Goal: Information Seeking & Learning: Learn about a topic

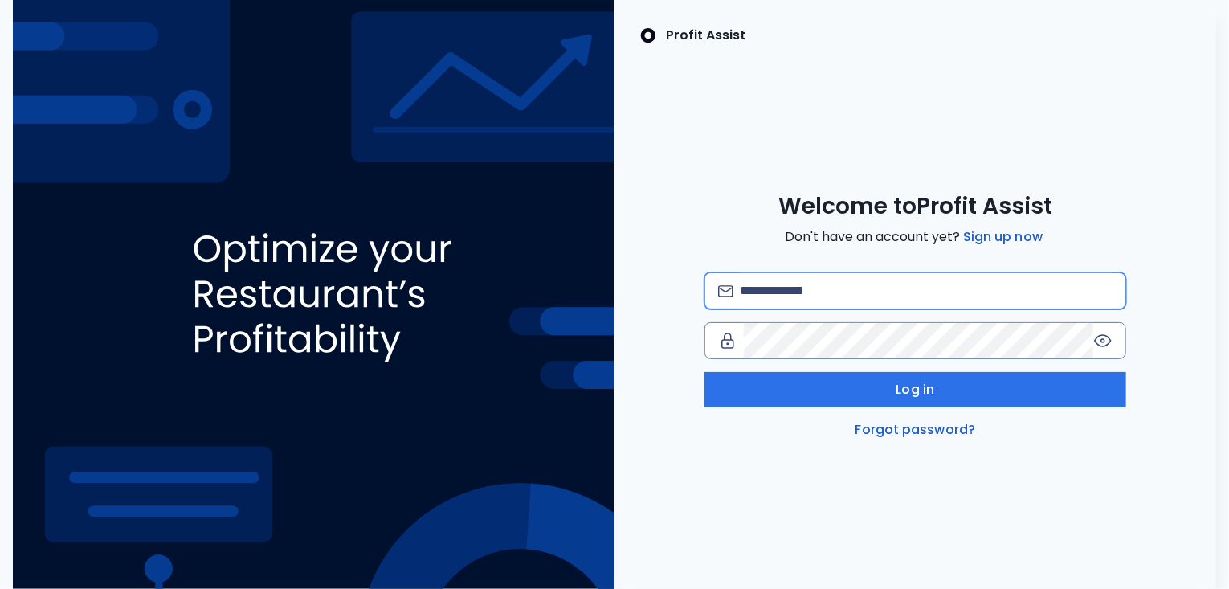
click at [768, 301] on input "email" at bounding box center [926, 290] width 373 height 35
type input "**********"
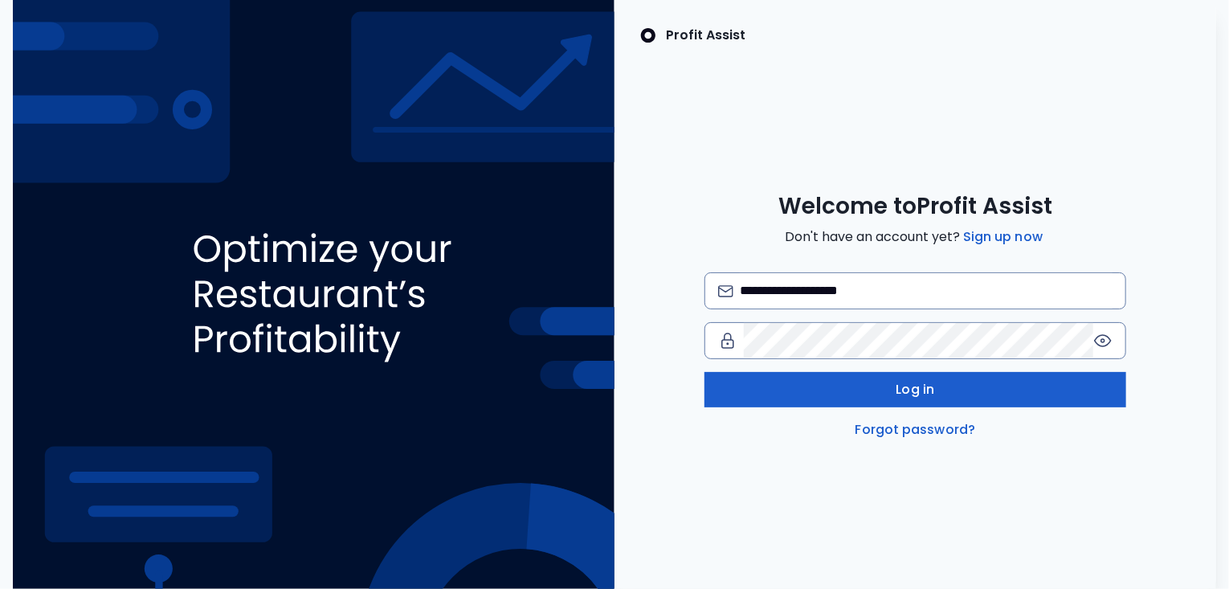
click at [845, 387] on button "Log in" at bounding box center [916, 389] width 422 height 35
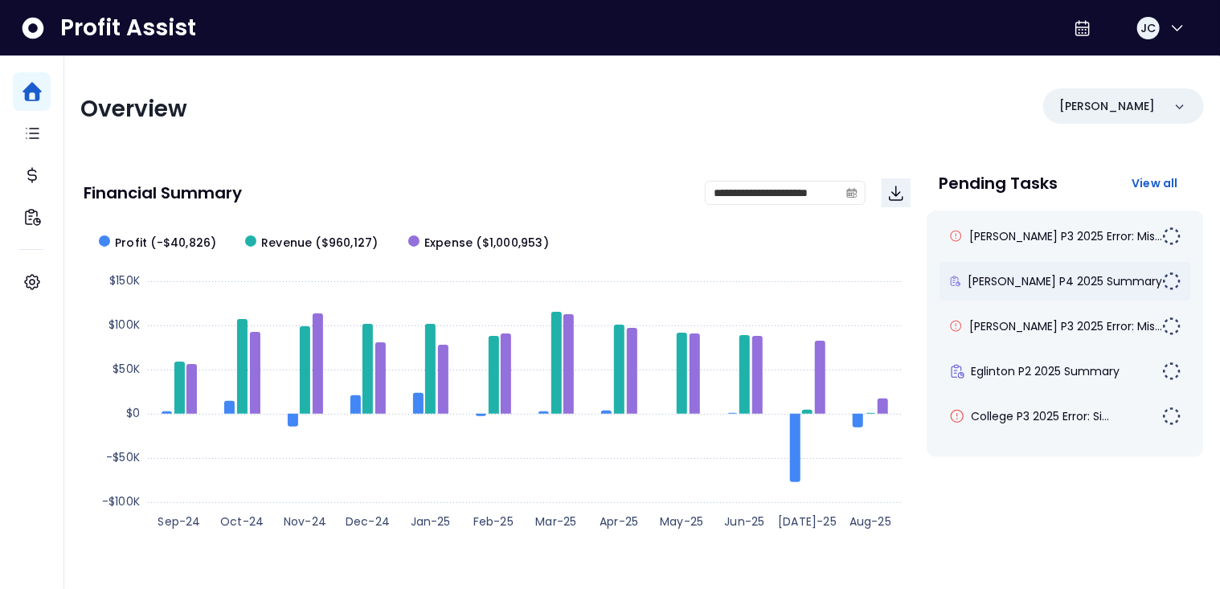
click at [1013, 289] on div "[PERSON_NAME] P4 2025 Summary" at bounding box center [1065, 281] width 252 height 39
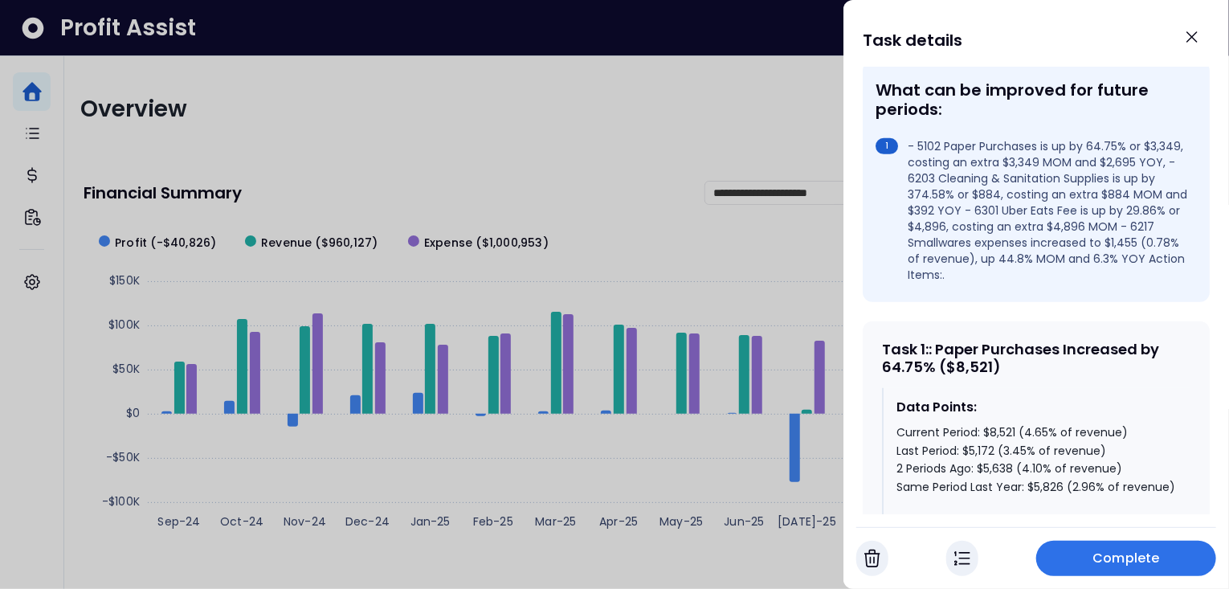
scroll to position [550, 0]
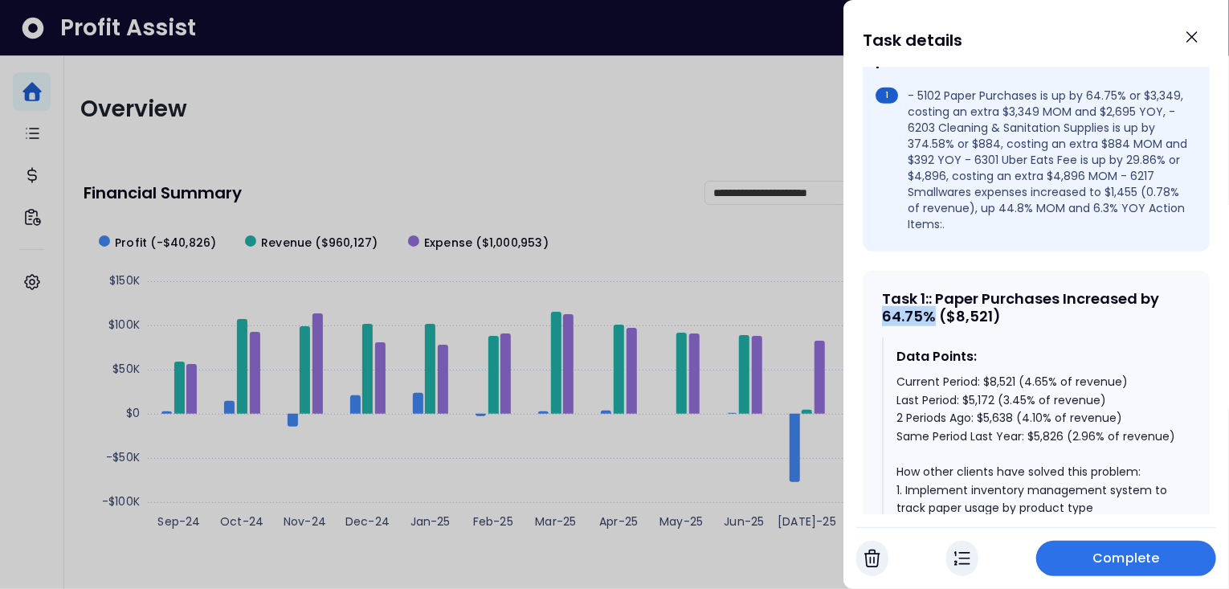
drag, startPoint x: 933, startPoint y: 286, endPoint x: 880, endPoint y: 287, distance: 53.0
click at [880, 287] on div "Task 1 : : Paper Purchases Increased by 64.75% ($8,521) Data Points: Current Pe…" at bounding box center [1036, 584] width 347 height 627
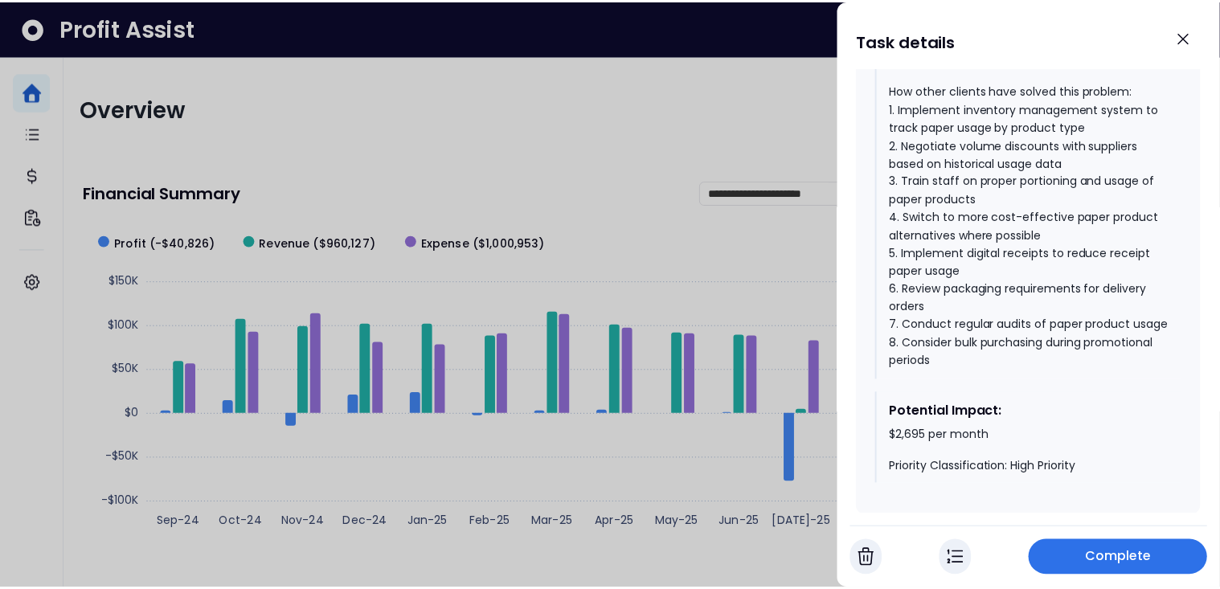
scroll to position [935, 0]
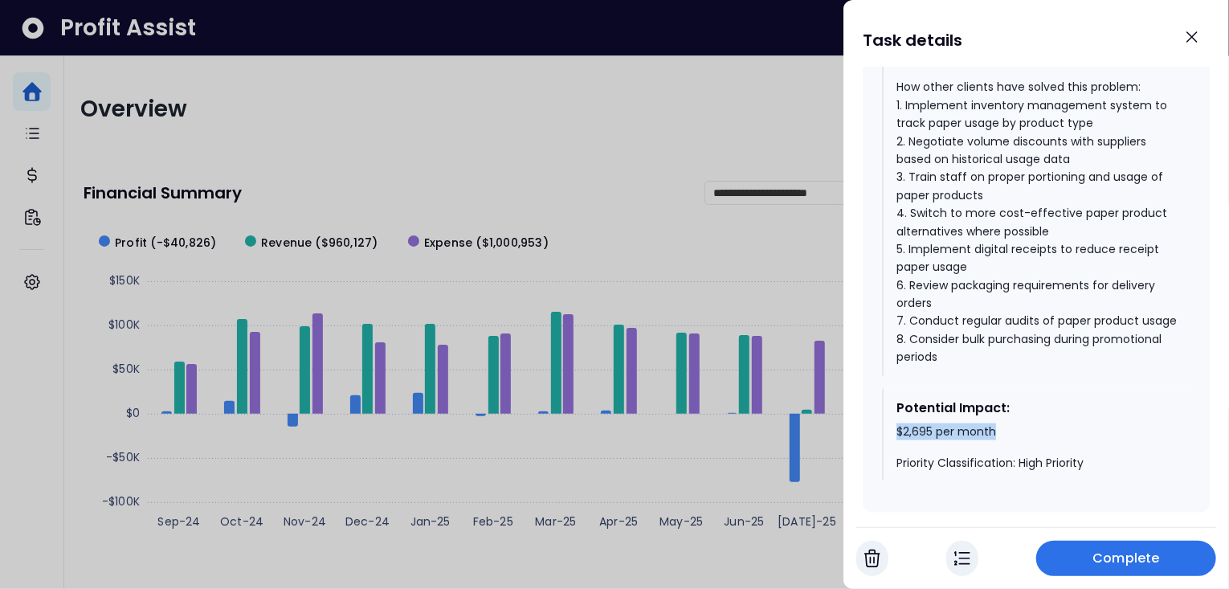
drag, startPoint x: 895, startPoint y: 440, endPoint x: 997, endPoint y: 439, distance: 102.1
click at [997, 439] on div "Potential Impact: $2,695 per month Priority Classification: High Priority" at bounding box center [1036, 435] width 309 height 92
click at [1190, 35] on icon "Close" at bounding box center [1192, 36] width 19 height 19
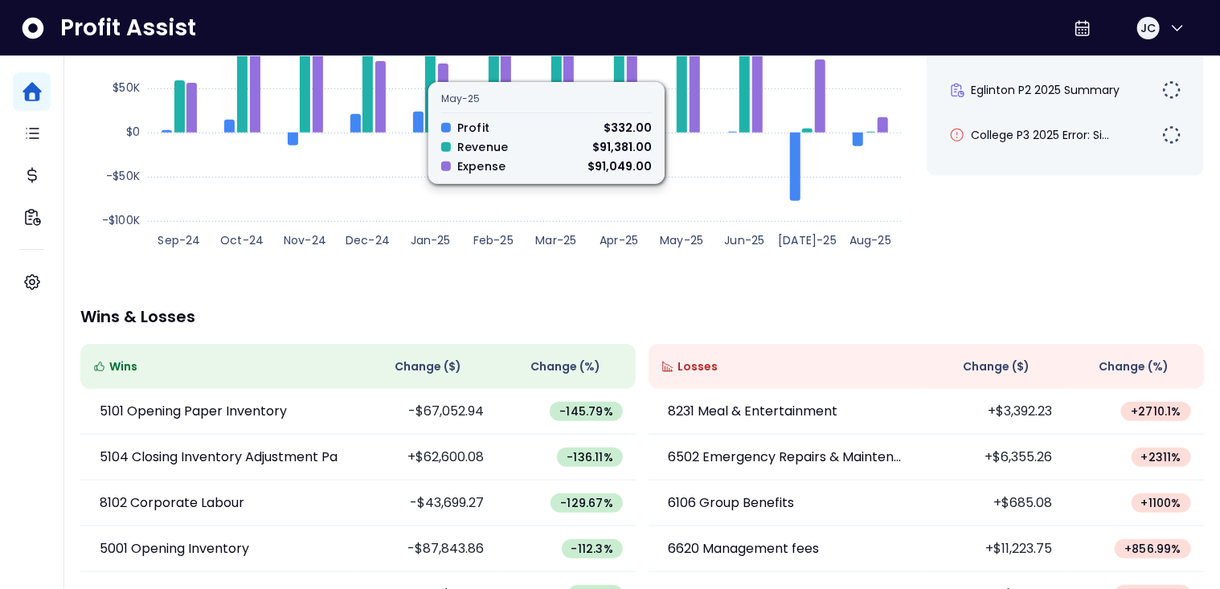
scroll to position [295, 0]
